Goal: Ask a question

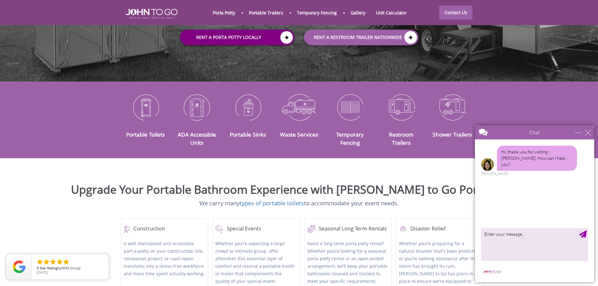
scroll to position [157, 0]
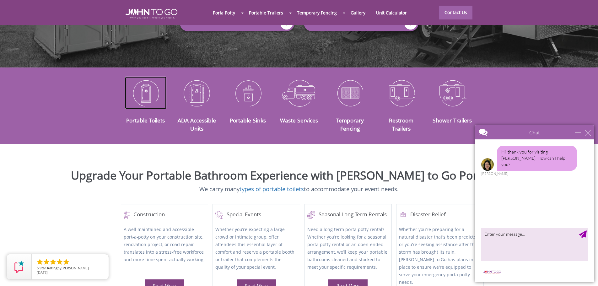
click at [141, 84] on img at bounding box center [146, 93] width 42 height 33
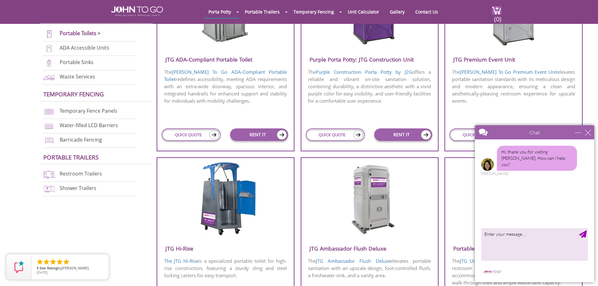
scroll to position [282, 0]
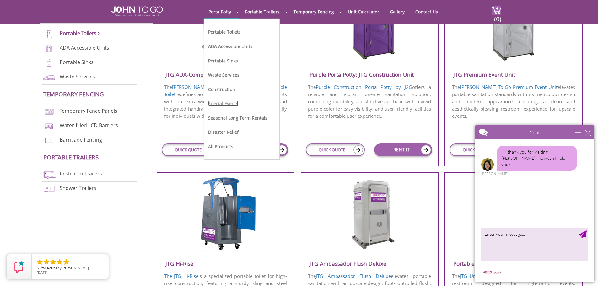
click at [221, 101] on link "Special Events" at bounding box center [223, 103] width 30 height 6
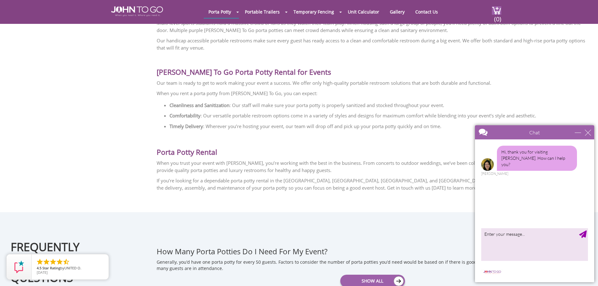
scroll to position [628, 0]
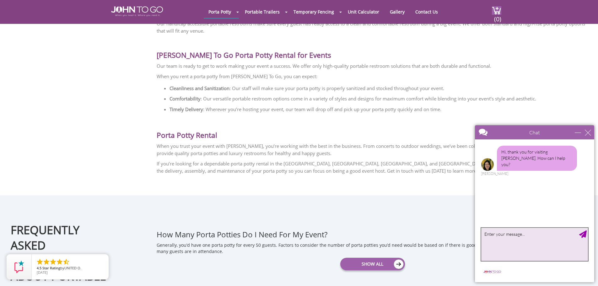
click at [520, 240] on textarea "type your message" at bounding box center [534, 244] width 107 height 33
type textarea "hi"
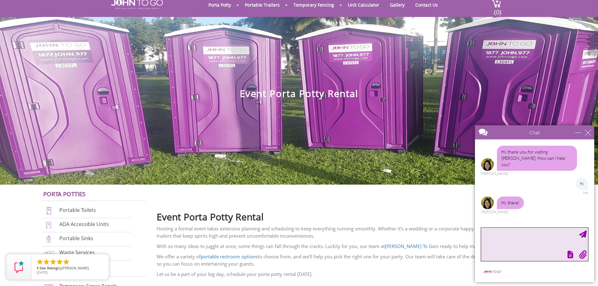
scroll to position [0, 0]
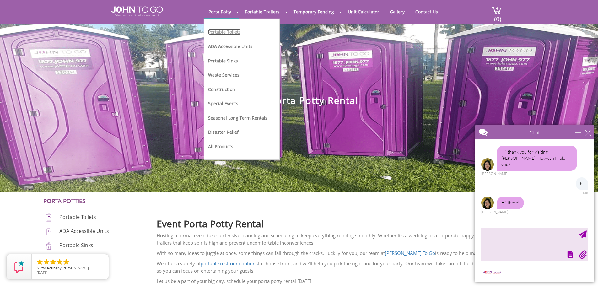
click at [227, 32] on link "Portable Toilets" at bounding box center [224, 32] width 33 height 6
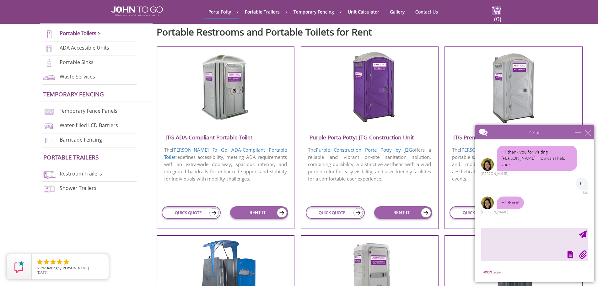
scroll to position [3, 0]
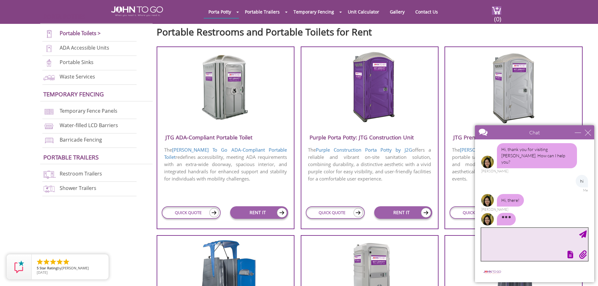
click at [501, 240] on textarea "type your message" at bounding box center [534, 244] width 107 height 33
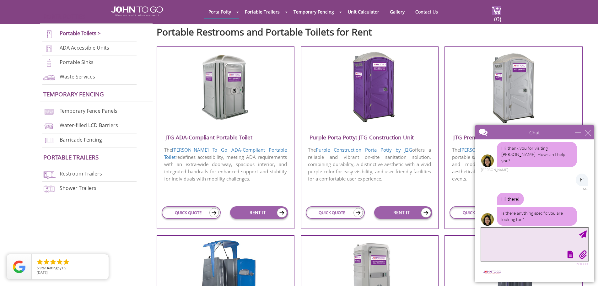
type textarea "i"
click at [522, 239] on textarea "we are going to do a kids birthday party and are wondering how mucho would cost…" at bounding box center [534, 244] width 107 height 33
click at [525, 239] on textarea "we are going to do a kids birthday party and are wondering how mucho would cost…" at bounding box center [534, 244] width 107 height 33
type textarea "we are going to do a kids birthday party and are wondering how much would cost …"
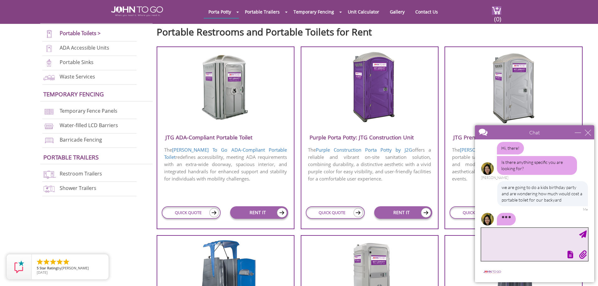
scroll to position [67, 0]
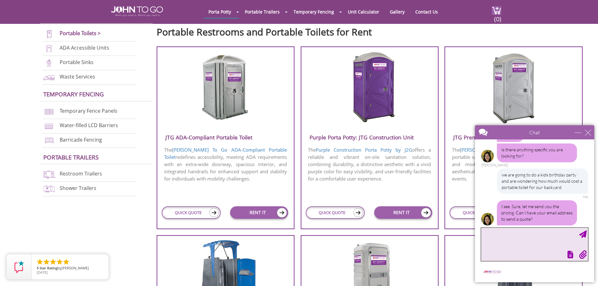
click at [534, 233] on textarea "type your message" at bounding box center [534, 244] width 107 height 33
type textarea "[EMAIL_ADDRESS][DOMAIN_NAME]"
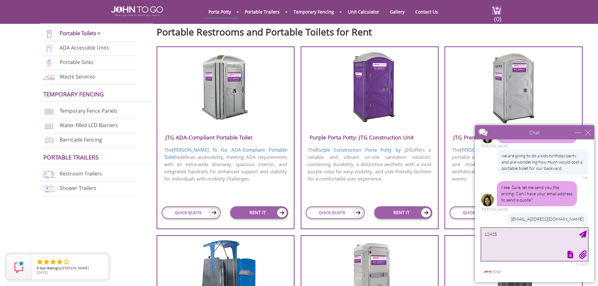
scroll to position [105, 0]
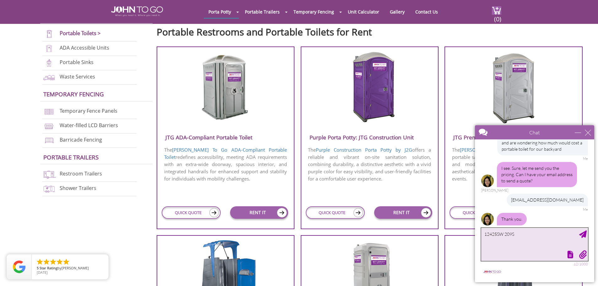
type textarea "12425SW 209St"
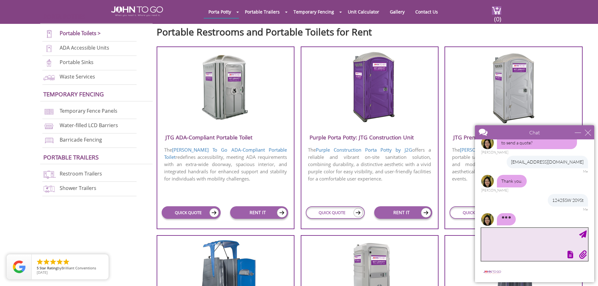
scroll to position [156, 0]
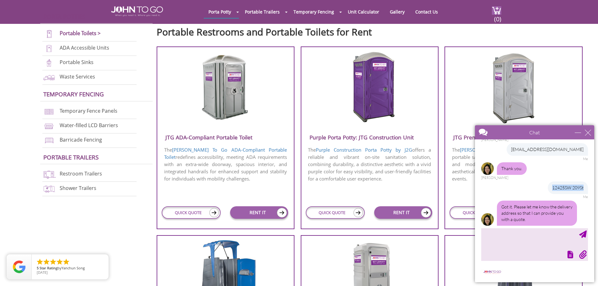
drag, startPoint x: 549, startPoint y: 181, endPoint x: 590, endPoint y: 182, distance: 41.4
click at [590, 182] on div "Hi, thank you for visiting John To Go. How can I help you? Anne hi Me Hi, there…" at bounding box center [534, 182] width 119 height 86
copy div "12425SW 209St"
click at [518, 238] on textarea "type your message" at bounding box center [534, 244] width 107 height 33
paste textarea "12425SW 209St"
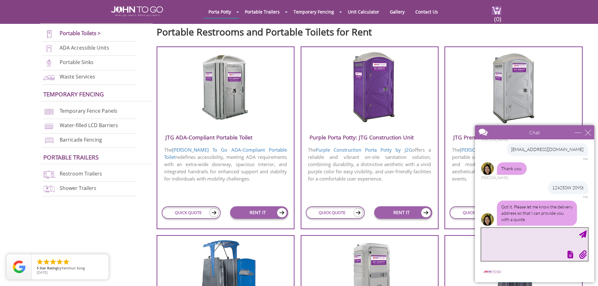
type textarea "12425SW 209St"
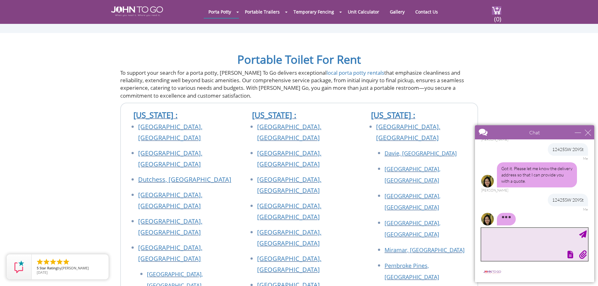
scroll to position [201, 0]
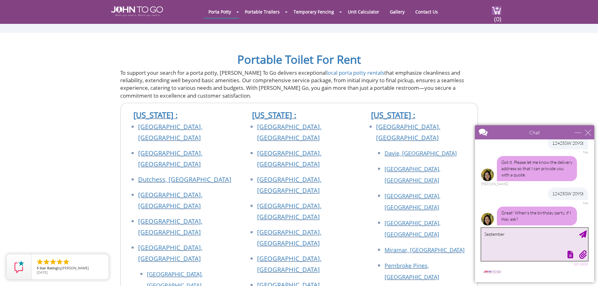
type textarea "[DATE]"
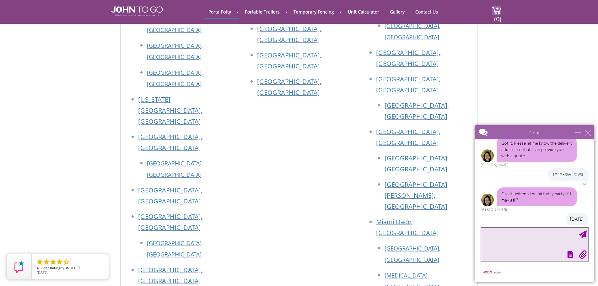
scroll to position [251, 0]
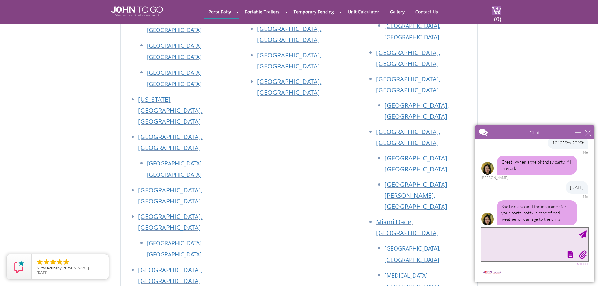
type textarea "i"
type textarea "i guess"
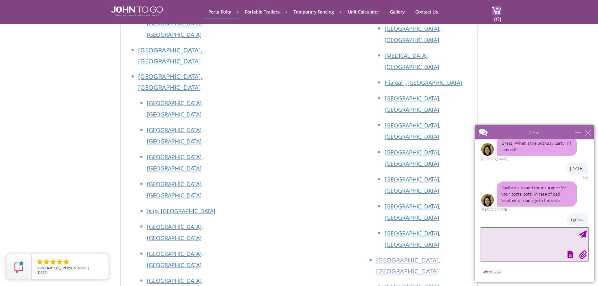
scroll to position [302, 0]
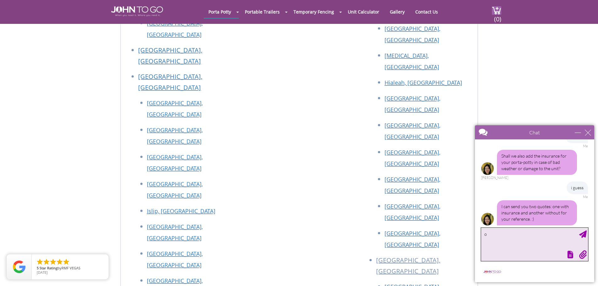
type textarea "ok"
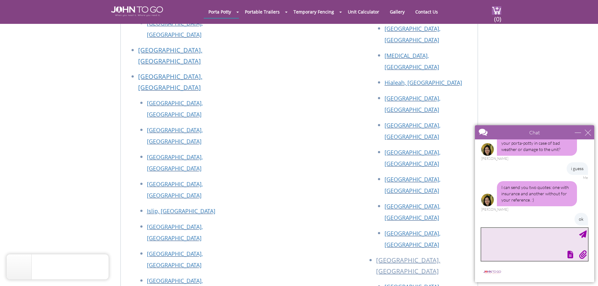
scroll to position [353, 0]
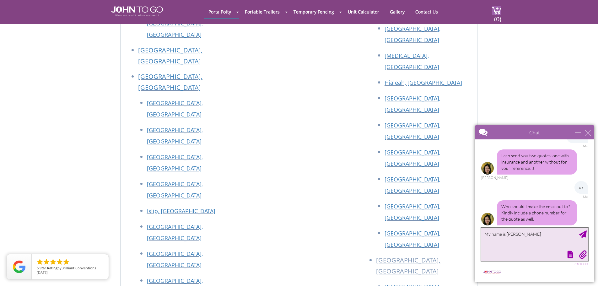
type textarea "My name is [PERSON_NAME]"
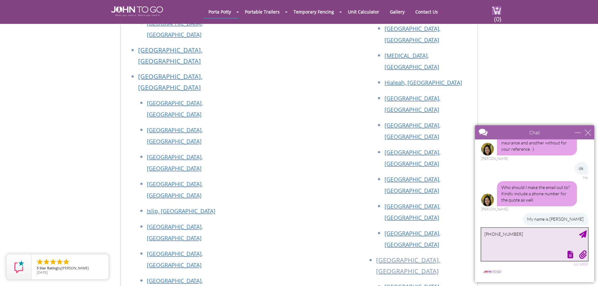
type textarea "[PHONE_NUMBER]"
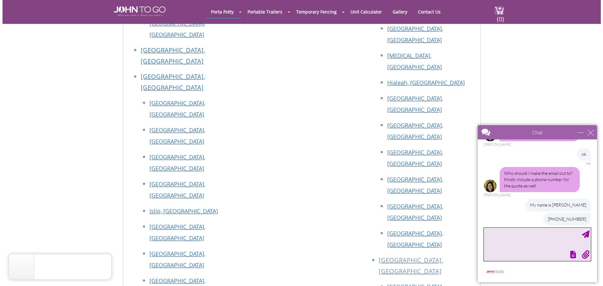
scroll to position [405, 0]
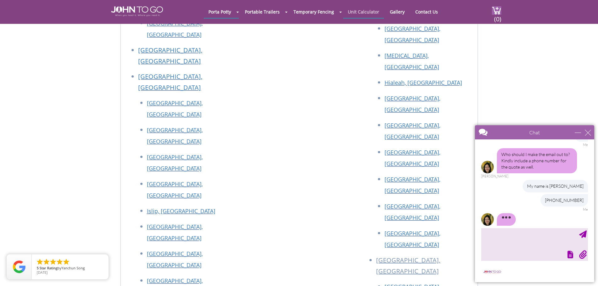
click at [367, 11] on link "Unit Calculator" at bounding box center [363, 12] width 41 height 12
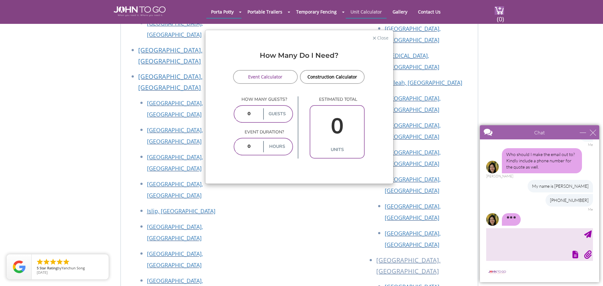
scroll to position [386, 0]
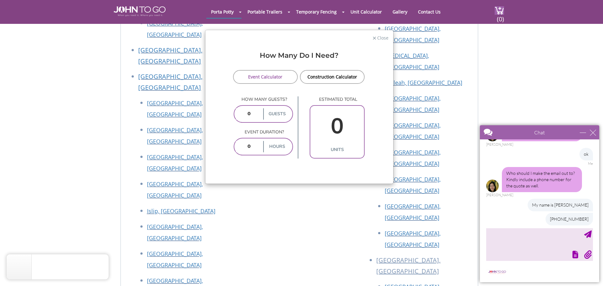
click at [257, 115] on input "number" at bounding box center [249, 113] width 26 height 11
type input "20"
click at [255, 146] on input "number" at bounding box center [249, 146] width 26 height 11
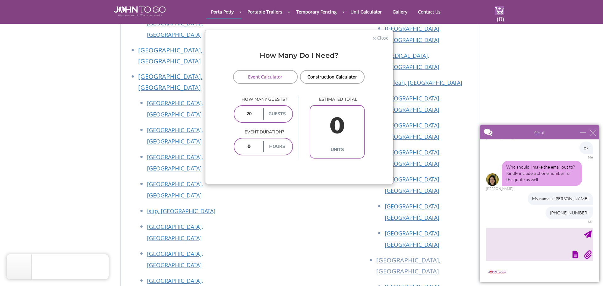
type input "8"
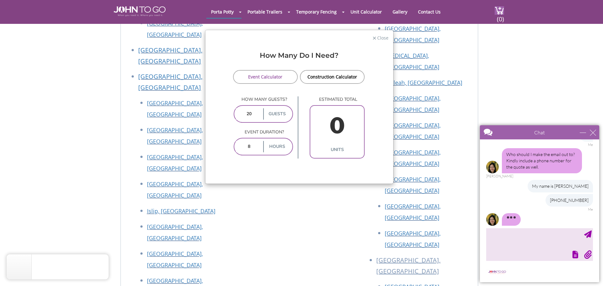
type input "2"
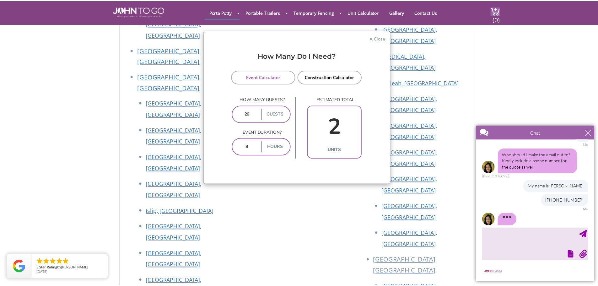
scroll to position [417, 0]
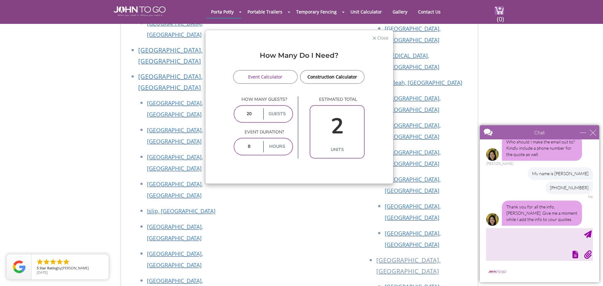
drag, startPoint x: 252, startPoint y: 146, endPoint x: 237, endPoint y: 147, distance: 15.1
click at [237, 147] on input "8" at bounding box center [249, 146] width 26 height 11
type input "6"
click at [333, 161] on div "How Many Do I Need? Event Calculator Construction Calculator How many guests? 2…" at bounding box center [299, 115] width 188 height 138
click at [380, 36] on span "Close" at bounding box center [382, 37] width 12 height 6
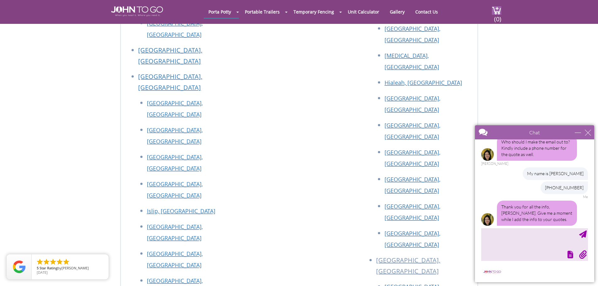
click at [542, 225] on div "Hi, thank you for visiting John To Go. How can I help you? Anne hi Me Hi, there…" at bounding box center [534, 182] width 119 height 86
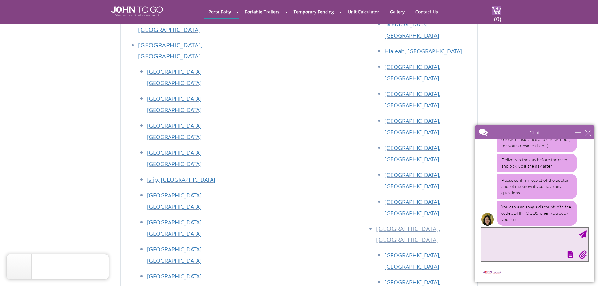
scroll to position [557, 0]
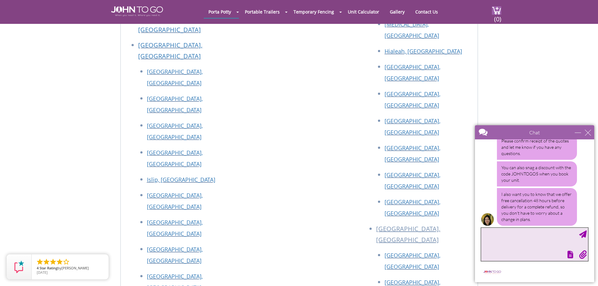
click at [550, 248] on textarea "type your message" at bounding box center [534, 244] width 107 height 33
type textarea "thank you. i'll get back to you"
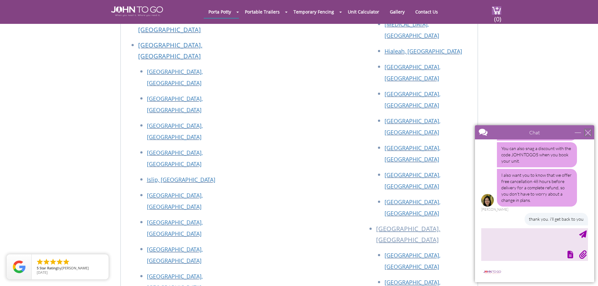
click at [587, 132] on div "close" at bounding box center [588, 132] width 6 height 6
type input "Continue Chat"
type input "End Chat"
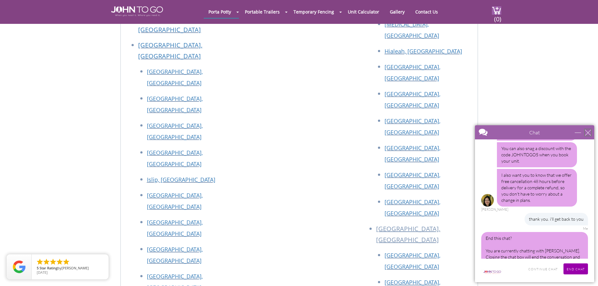
scroll to position [586, 0]
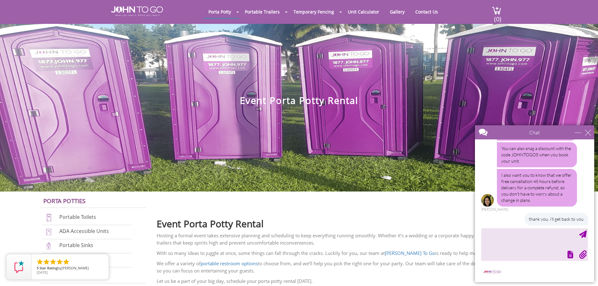
scroll to position [595, 0]
